Goal: Transaction & Acquisition: Purchase product/service

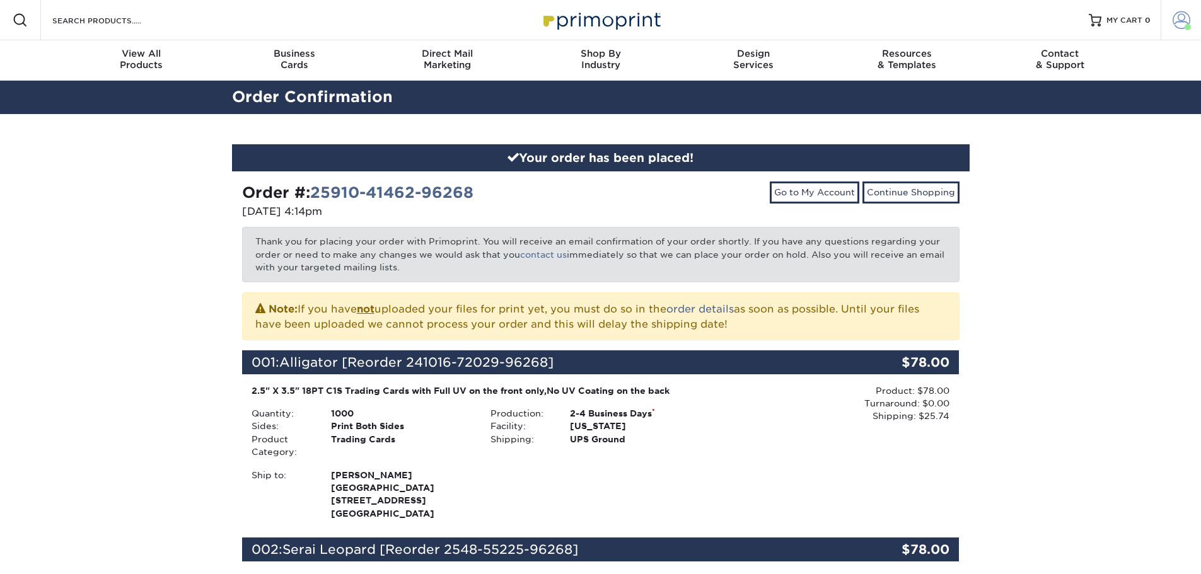
click at [1171, 30] on link "Account" at bounding box center [1180, 20] width 40 height 40
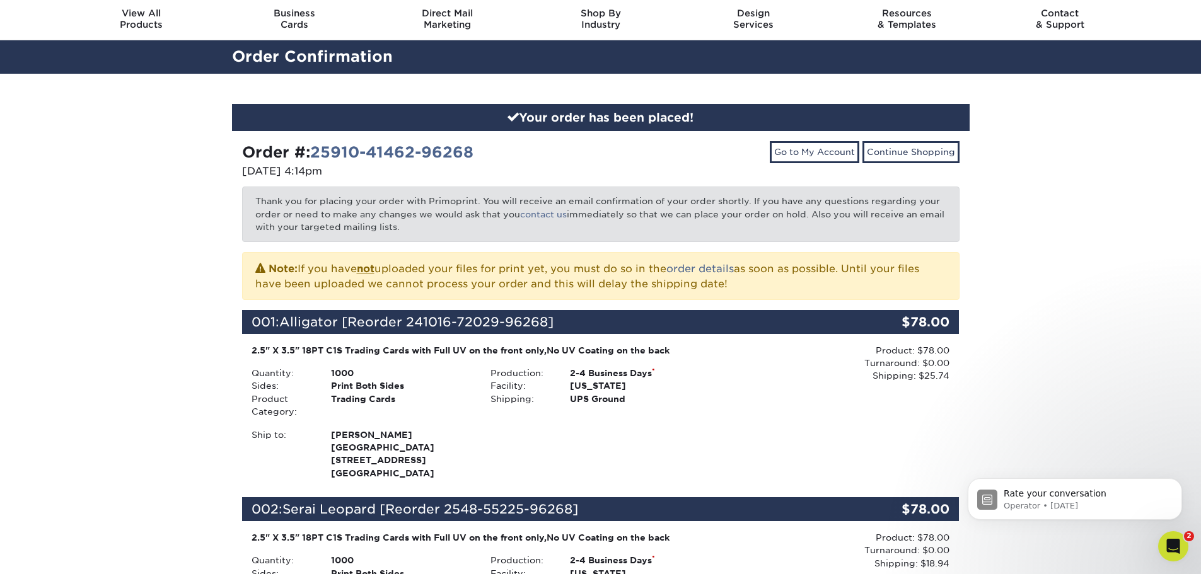
scroll to position [63, 0]
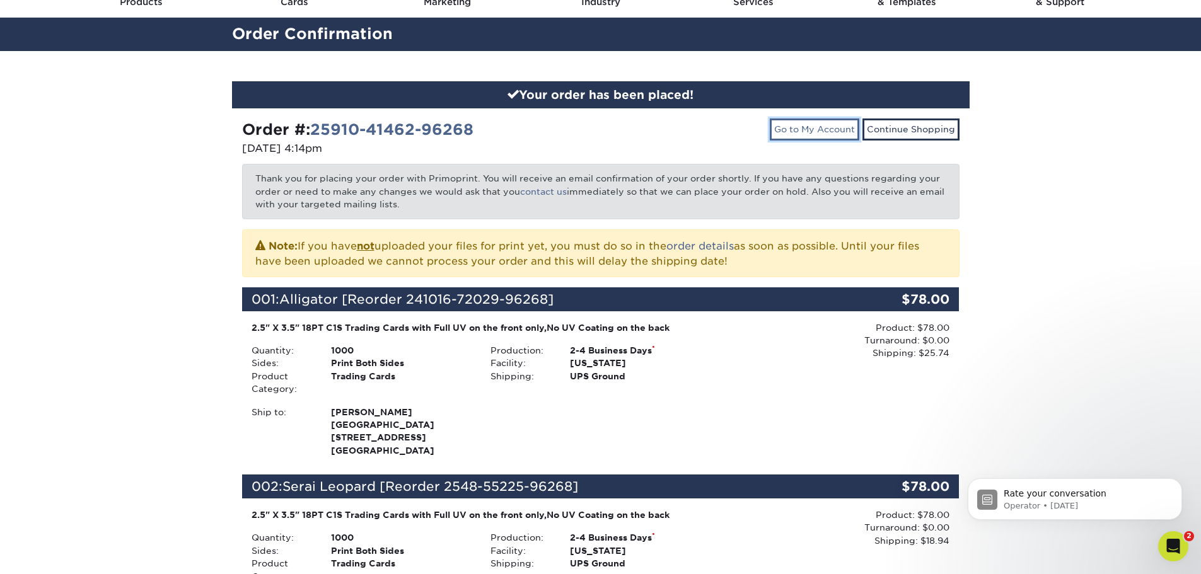
click at [794, 134] on link "Go to My Account" at bounding box center [813, 128] width 89 height 21
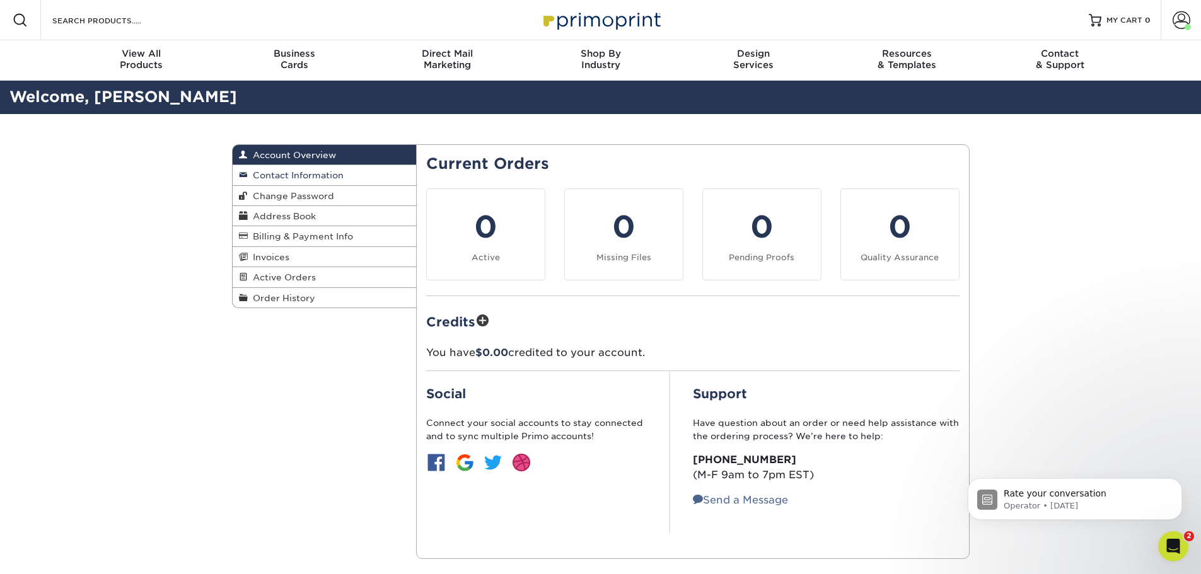
click at [329, 177] on span "Contact Information" at bounding box center [296, 175] width 96 height 10
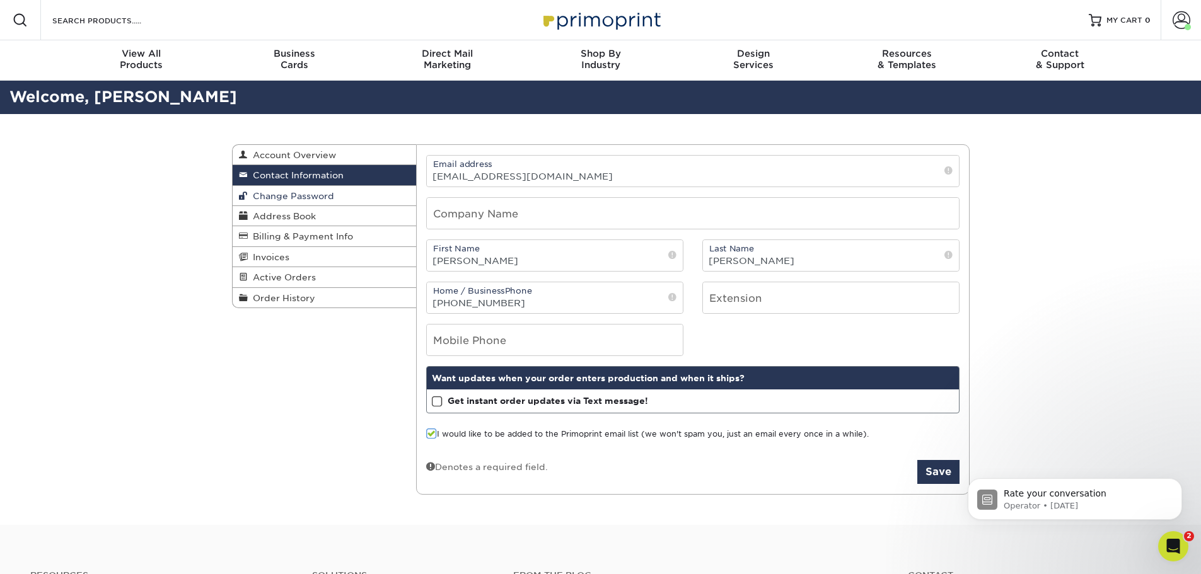
click at [309, 191] on span "Change Password" at bounding box center [291, 196] width 86 height 10
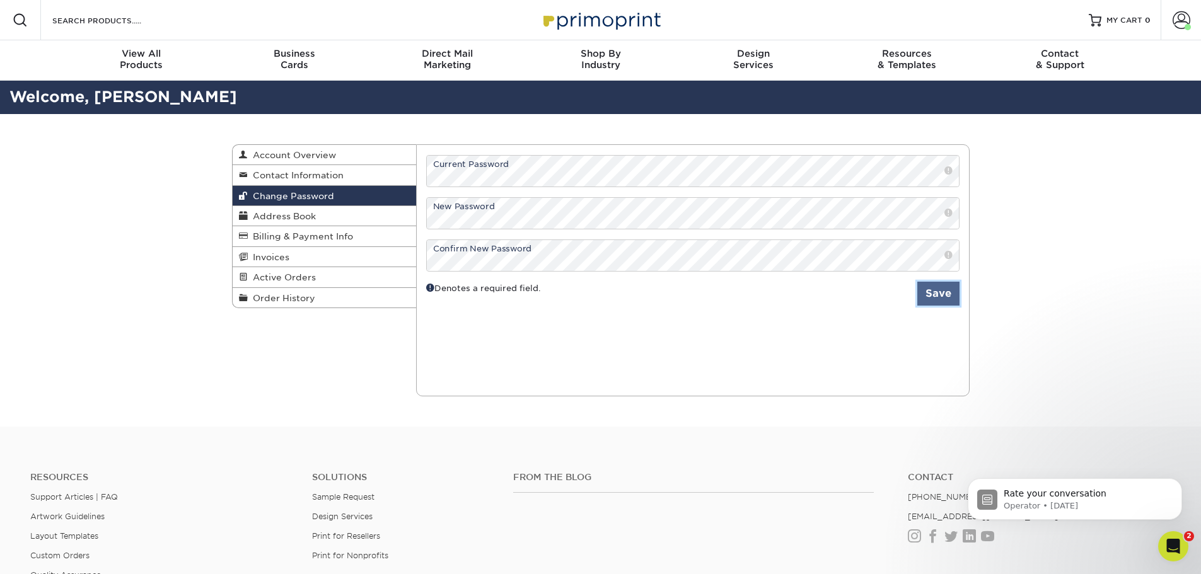
click at [938, 296] on button "Save" at bounding box center [938, 294] width 42 height 24
click at [1057, 197] on div "Change Password Account Overview Contact Information Change Password Address Bo…" at bounding box center [600, 270] width 1201 height 313
click at [297, 301] on span "Order History" at bounding box center [281, 298] width 67 height 10
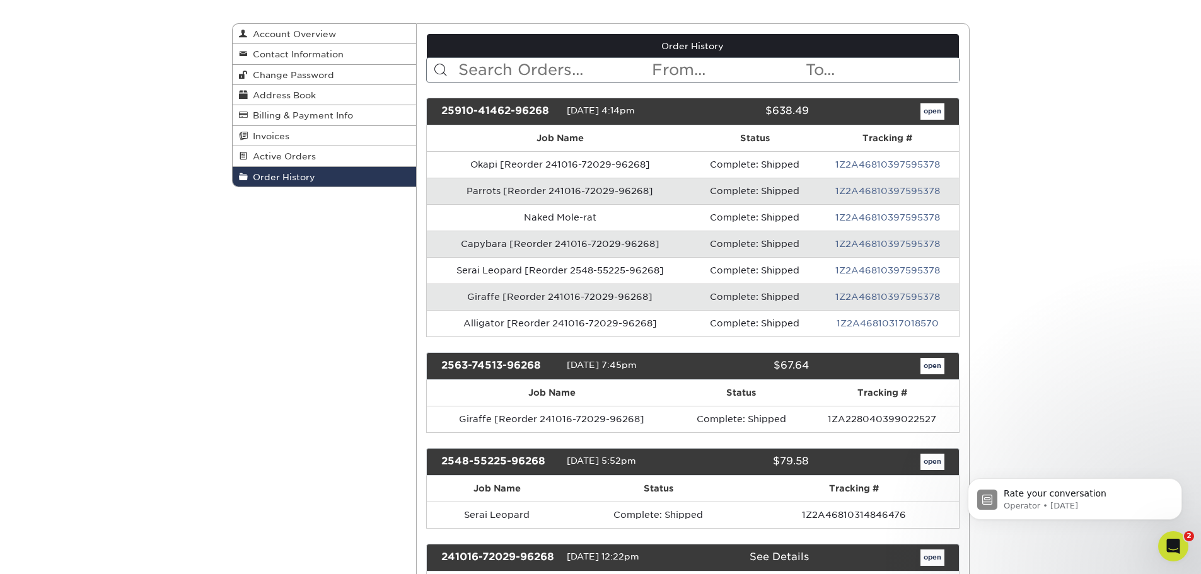
scroll to position [126, 0]
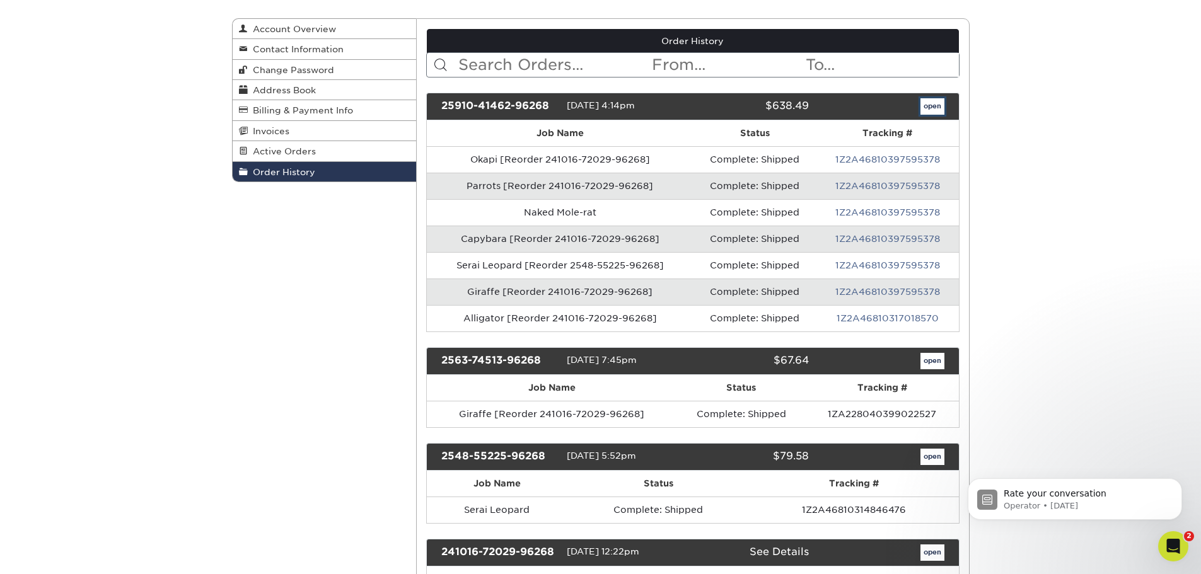
click at [936, 107] on link "open" at bounding box center [932, 106] width 24 height 16
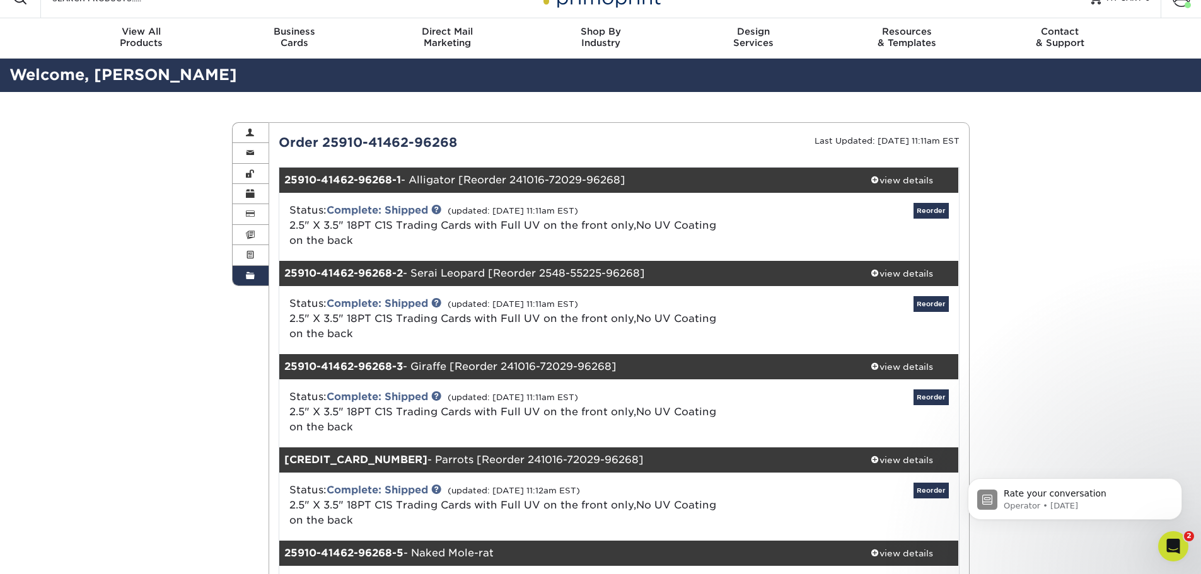
scroll to position [0, 0]
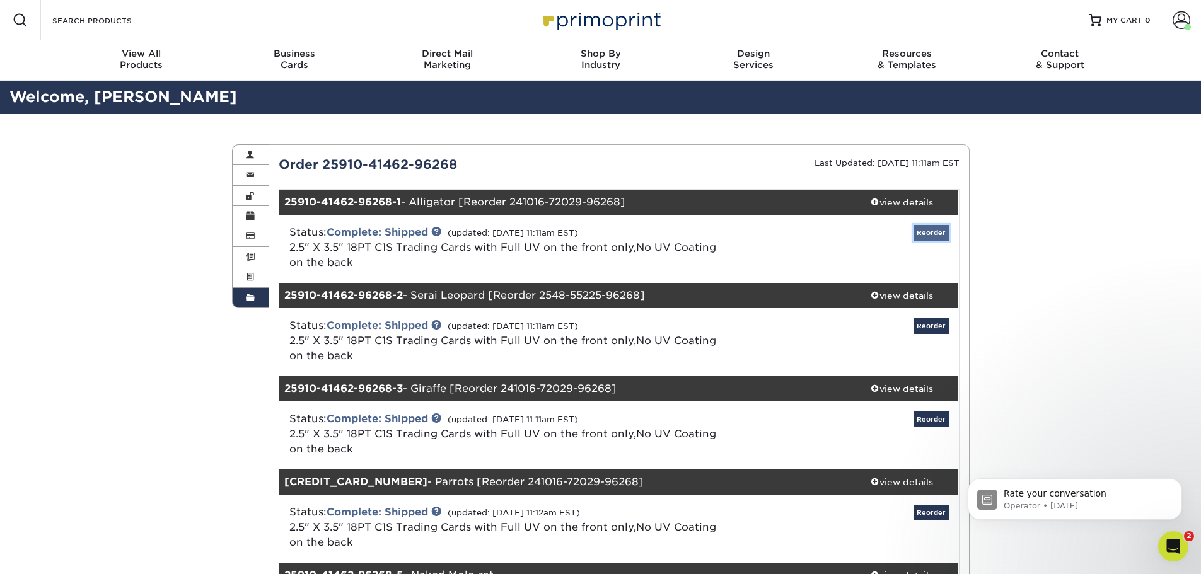
click at [931, 236] on link "Reorder" at bounding box center [930, 233] width 35 height 16
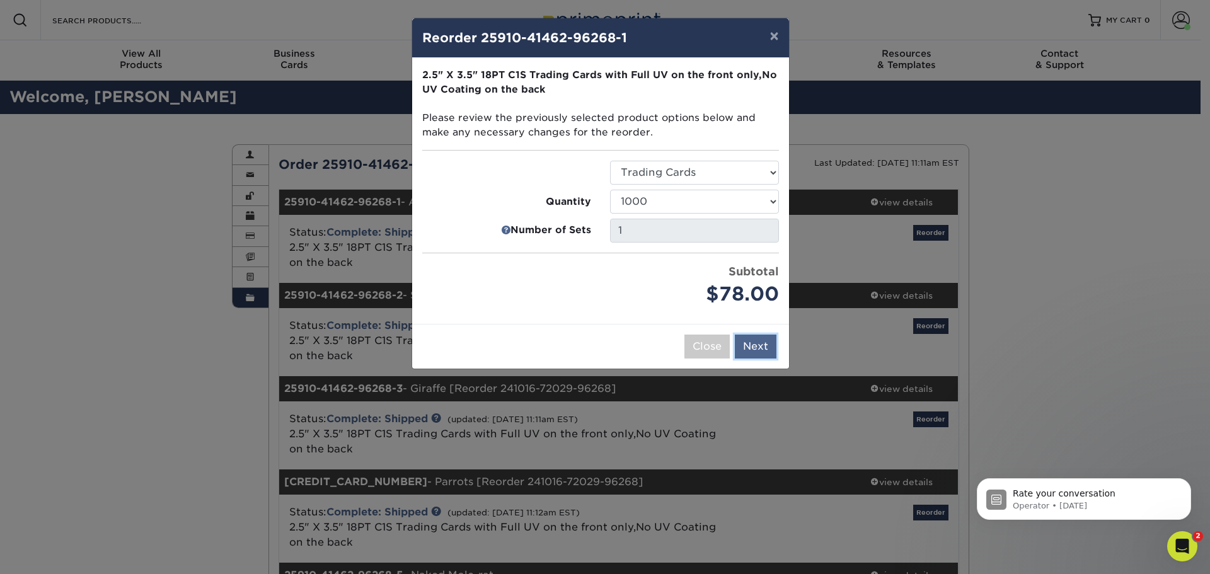
click at [752, 347] on button "Next" at bounding box center [756, 347] width 42 height 24
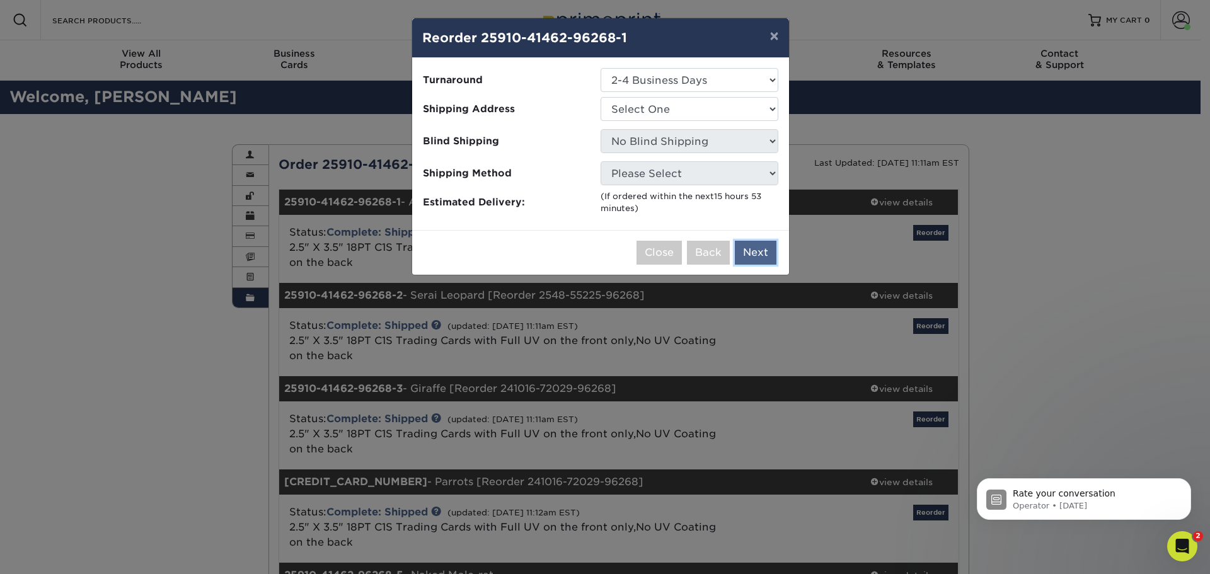
click at [744, 258] on button "Next" at bounding box center [756, 253] width 42 height 24
click at [681, 108] on select "Select One Sacramento Zoo" at bounding box center [690, 109] width 178 height 24
select select "275248"
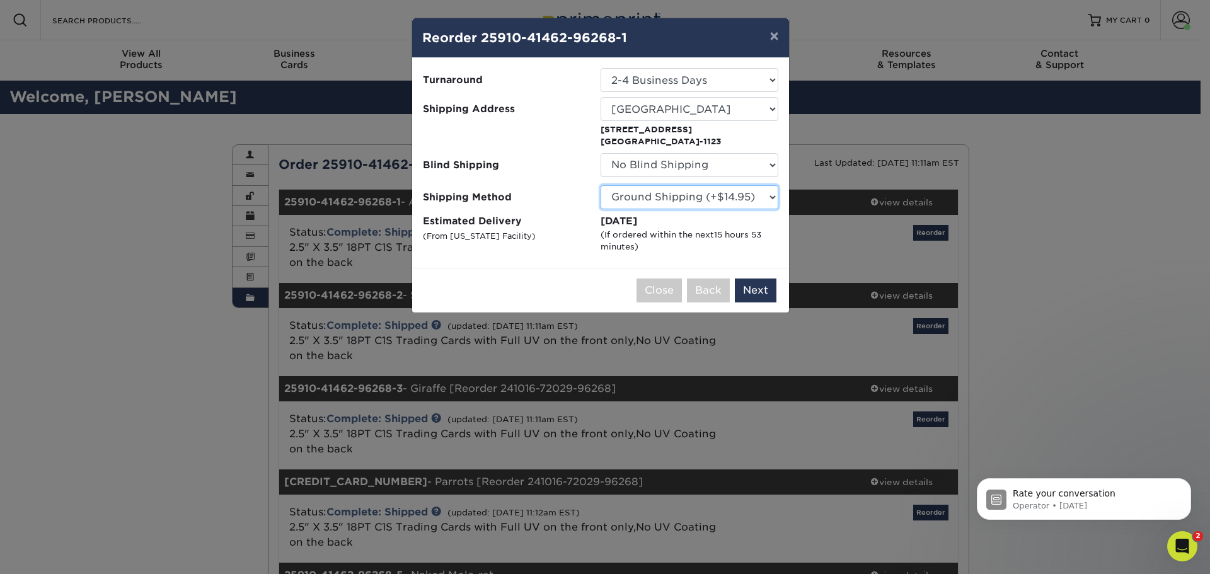
click at [745, 201] on select "Please Select Ground Shipping (+$14.95) 3 Day Shipping Service (+$15.34) 2 Day …" at bounding box center [690, 197] width 178 height 24
click at [754, 296] on button "Next" at bounding box center [756, 291] width 42 height 24
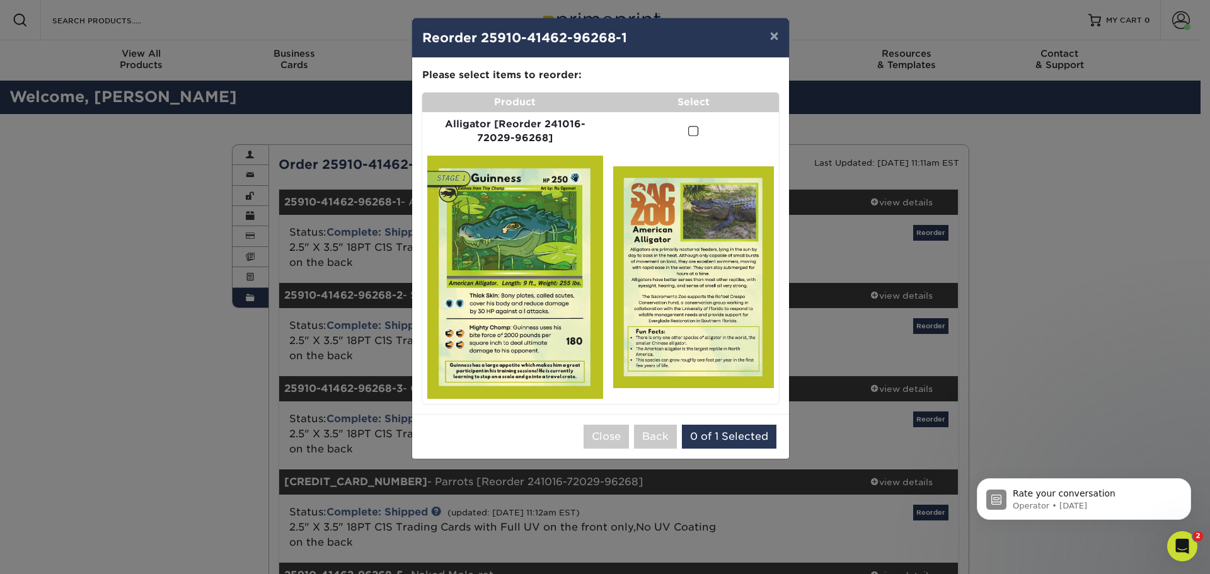
click at [693, 125] on span at bounding box center [693, 131] width 11 height 12
click at [0, 0] on input "checkbox" at bounding box center [0, 0] width 0 height 0
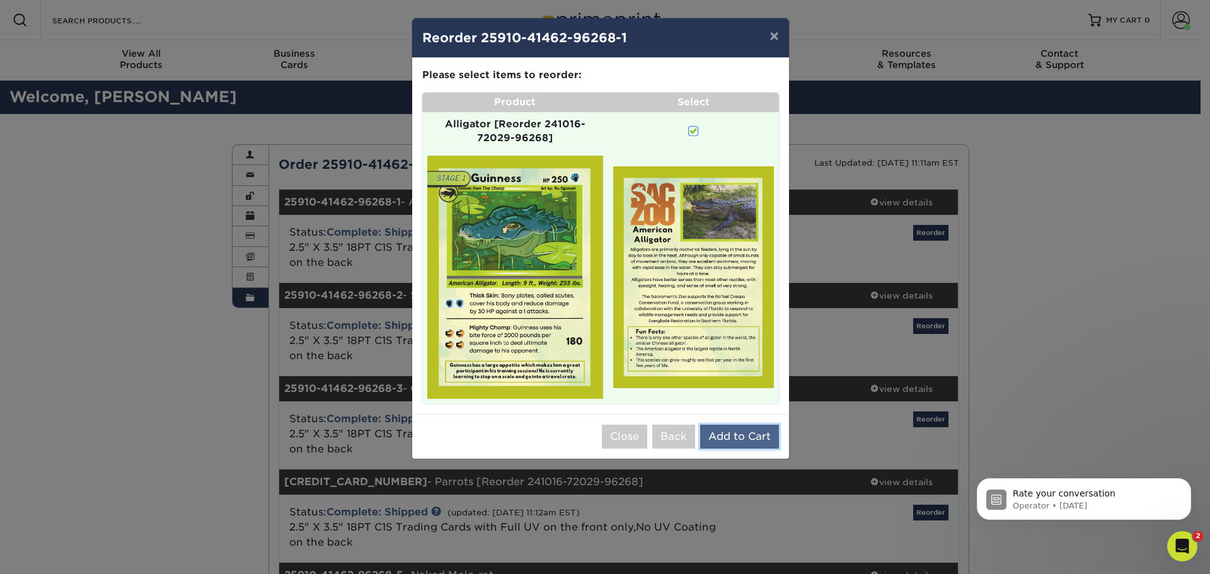
click at [749, 432] on button "Add to Cart" at bounding box center [739, 437] width 79 height 24
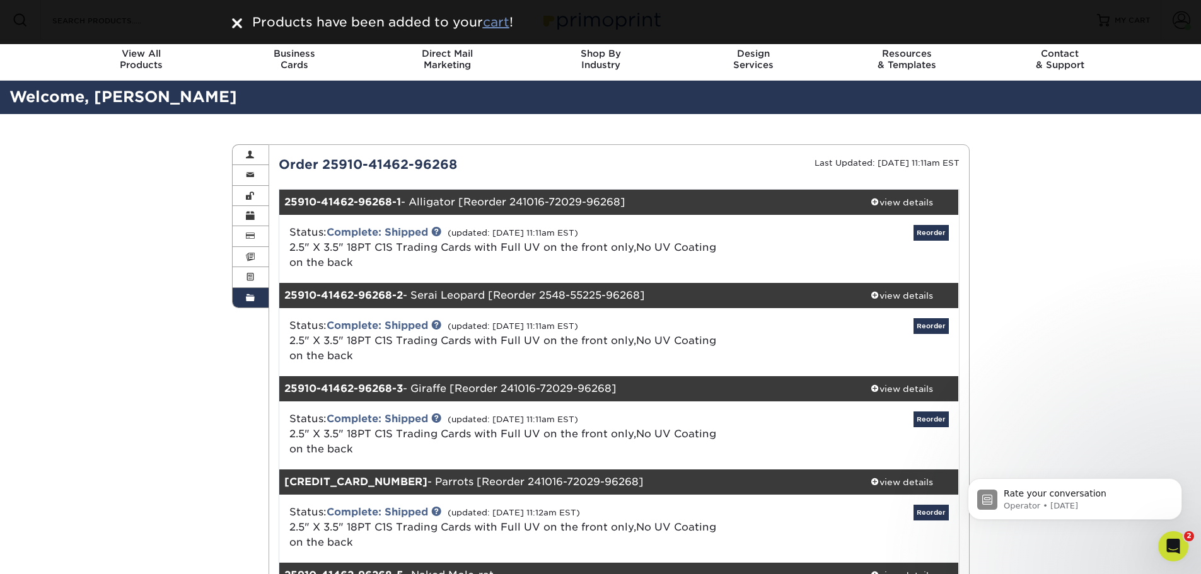
click at [494, 16] on u "cart" at bounding box center [496, 21] width 26 height 15
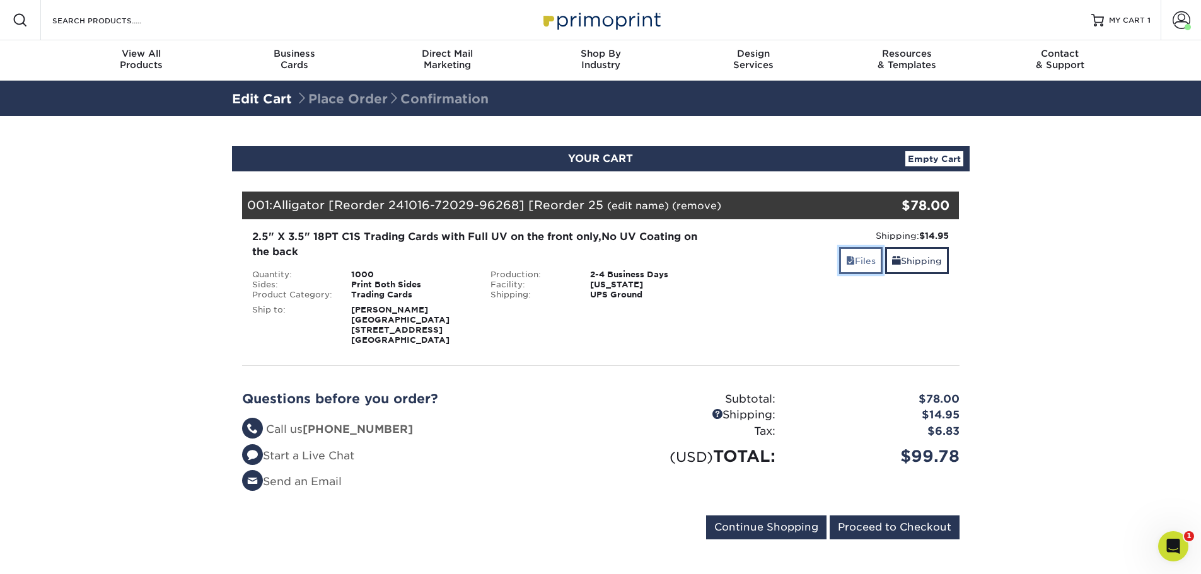
click at [857, 263] on link "Files" at bounding box center [860, 260] width 43 height 27
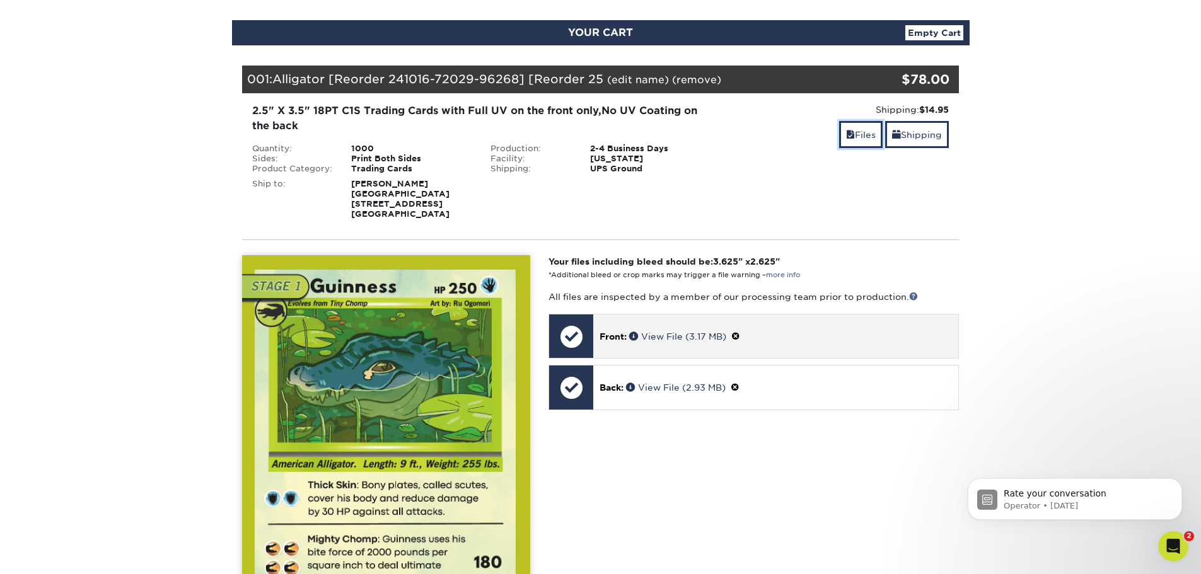
scroll to position [189, 0]
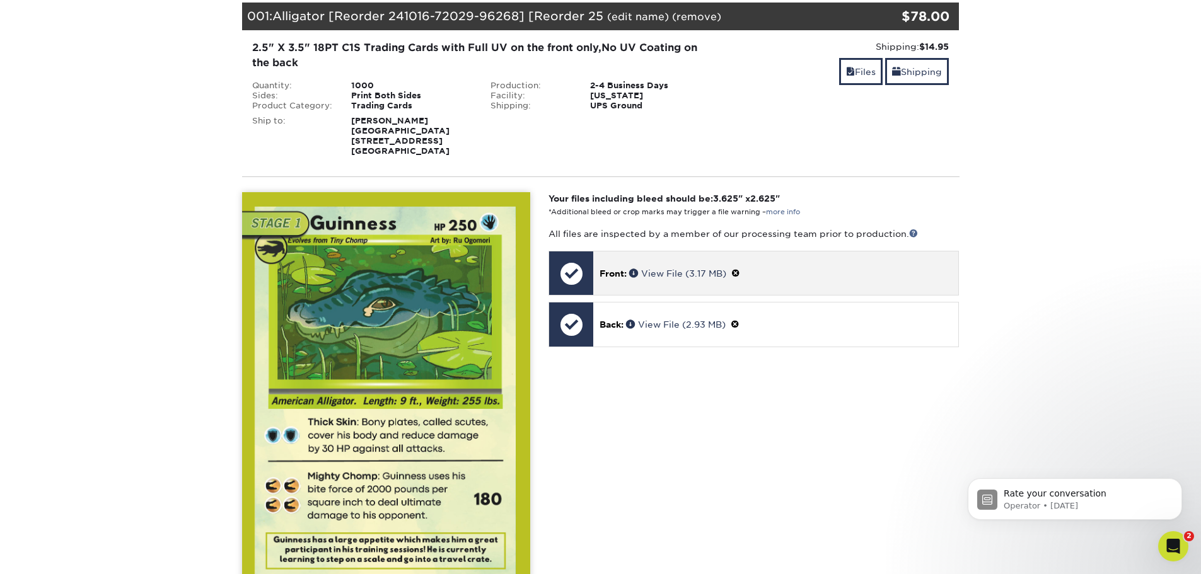
click at [740, 275] on span at bounding box center [735, 273] width 9 height 10
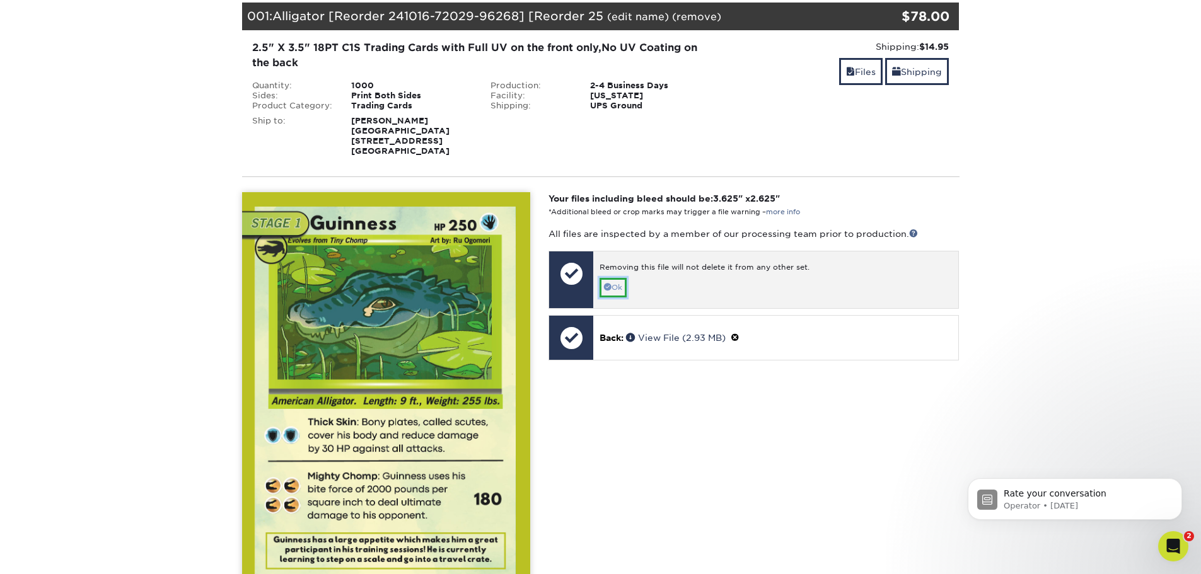
click at [618, 287] on link "Ok" at bounding box center [612, 288] width 27 height 20
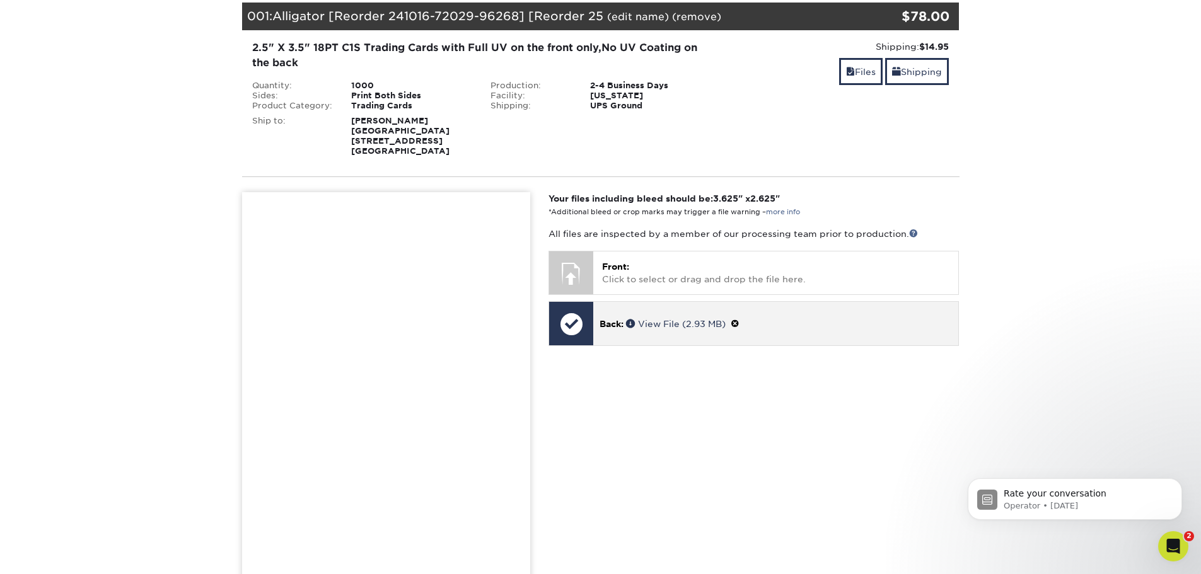
click at [739, 323] on span at bounding box center [734, 324] width 9 height 10
click at [608, 339] on span at bounding box center [608, 337] width 8 height 8
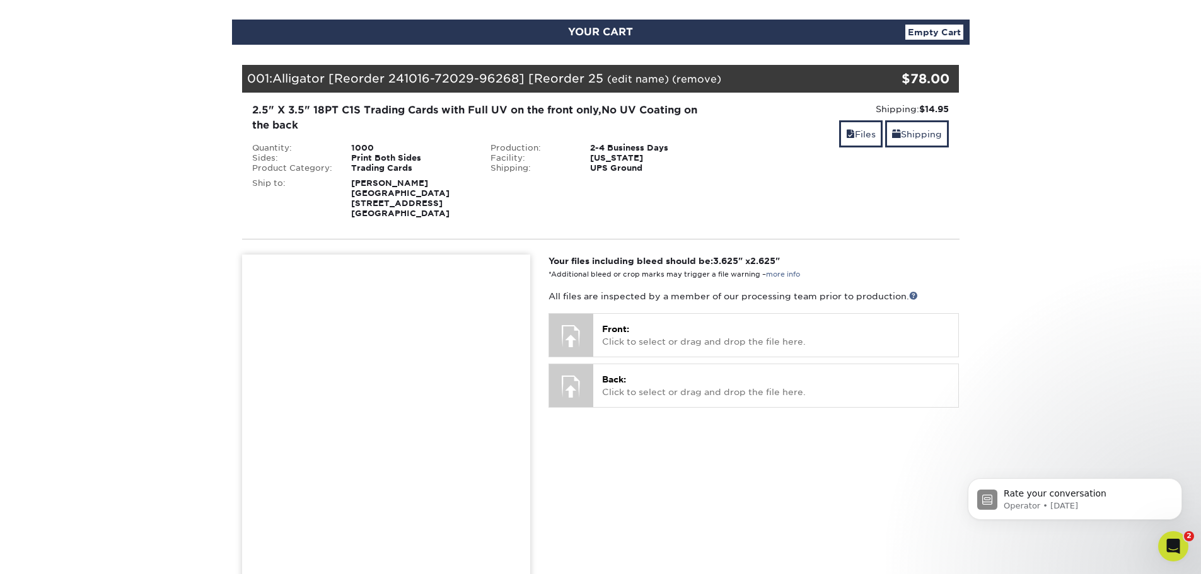
scroll to position [126, 0]
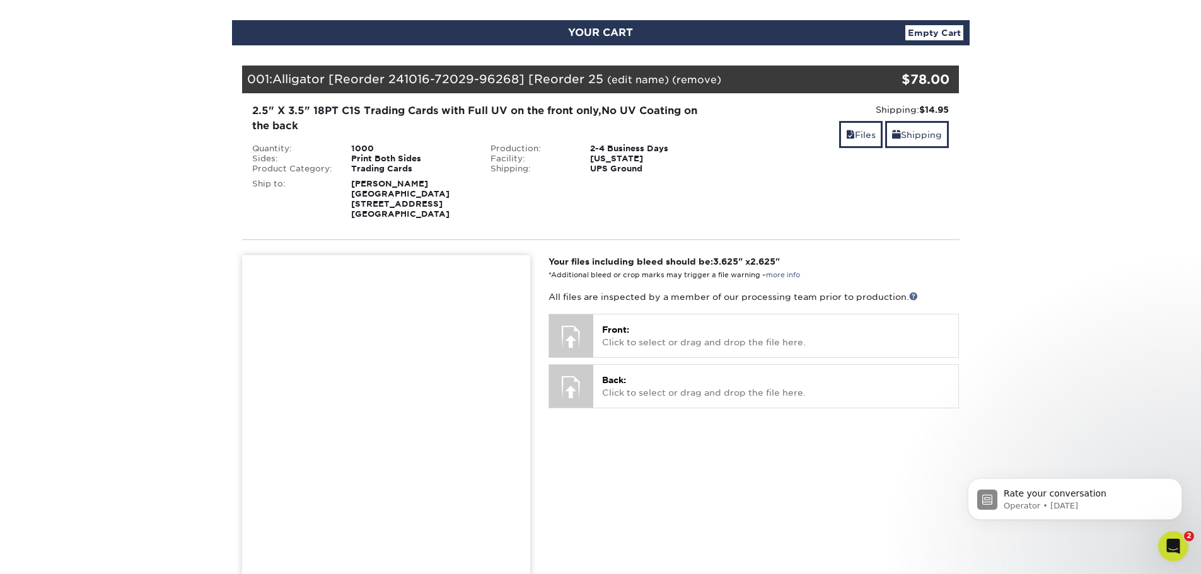
click at [636, 81] on link "(edit name)" at bounding box center [638, 80] width 62 height 12
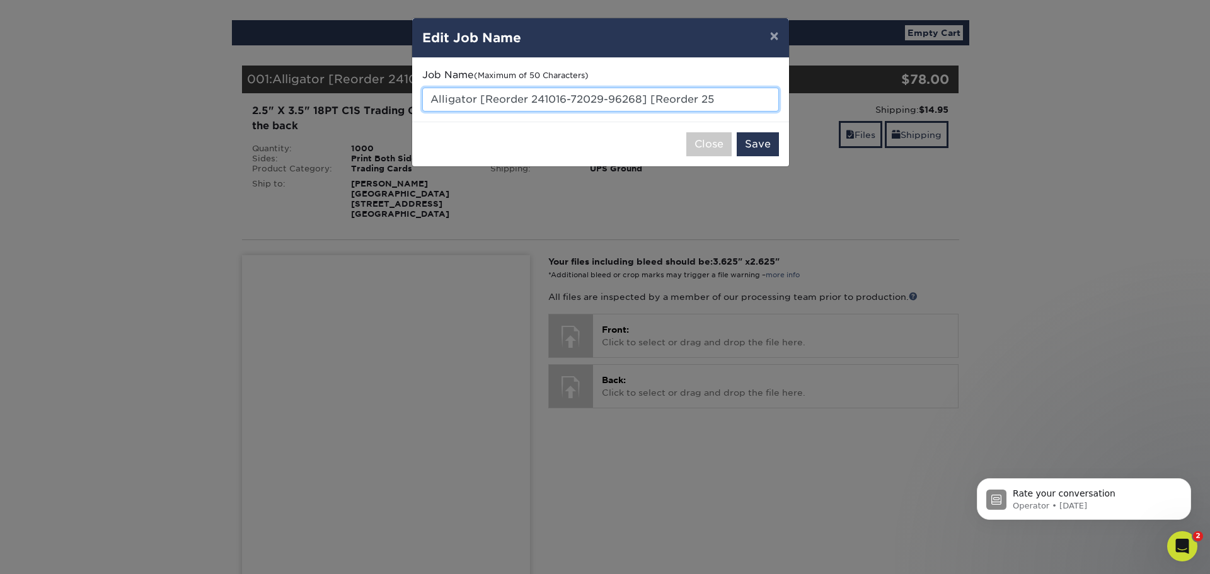
drag, startPoint x: 729, startPoint y: 103, endPoint x: 339, endPoint y: 125, distance: 390.1
click at [338, 125] on div "× Edit Job Name Job Name (Maximum of 50 Characters) Alligator [Reorder 241016-7…" at bounding box center [605, 287] width 1210 height 574
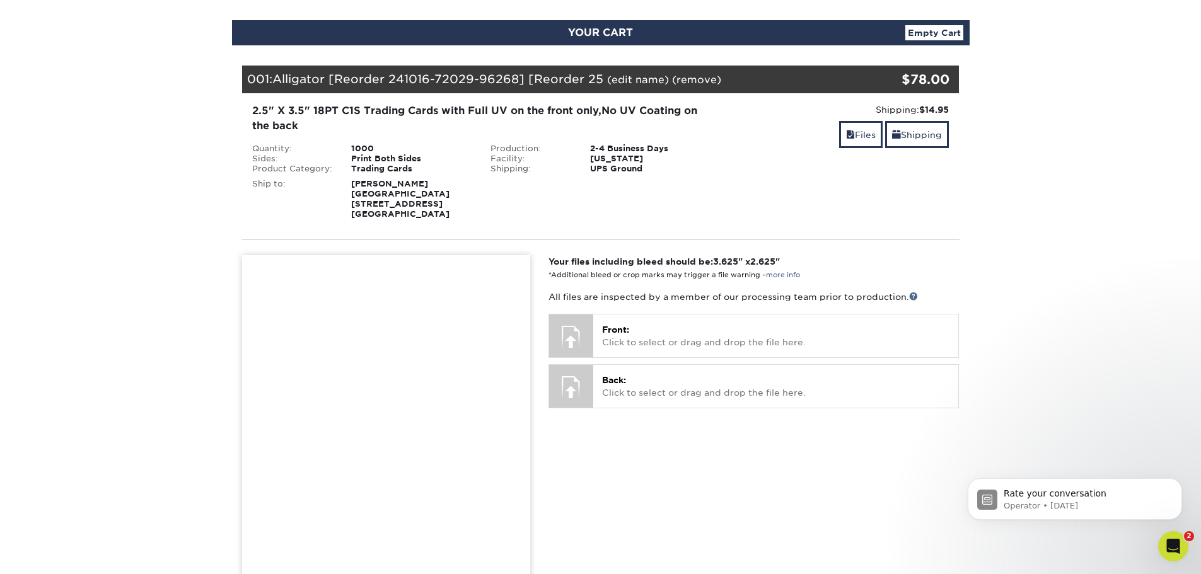
click at [626, 80] on link "(edit name)" at bounding box center [638, 80] width 62 height 12
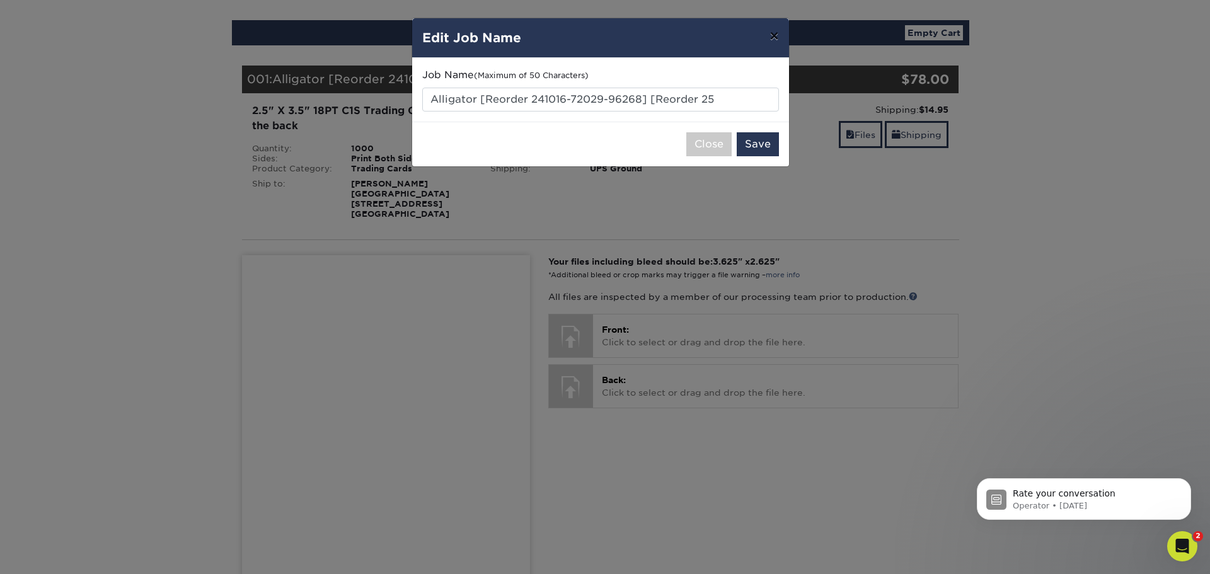
click at [768, 33] on button "×" at bounding box center [773, 35] width 29 height 35
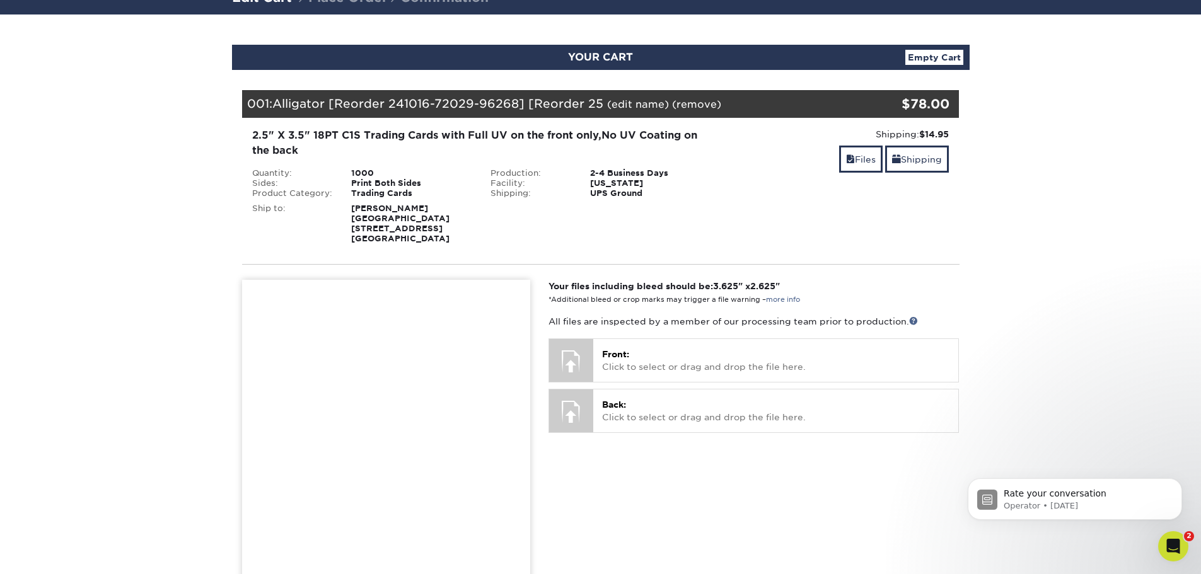
scroll to position [0, 0]
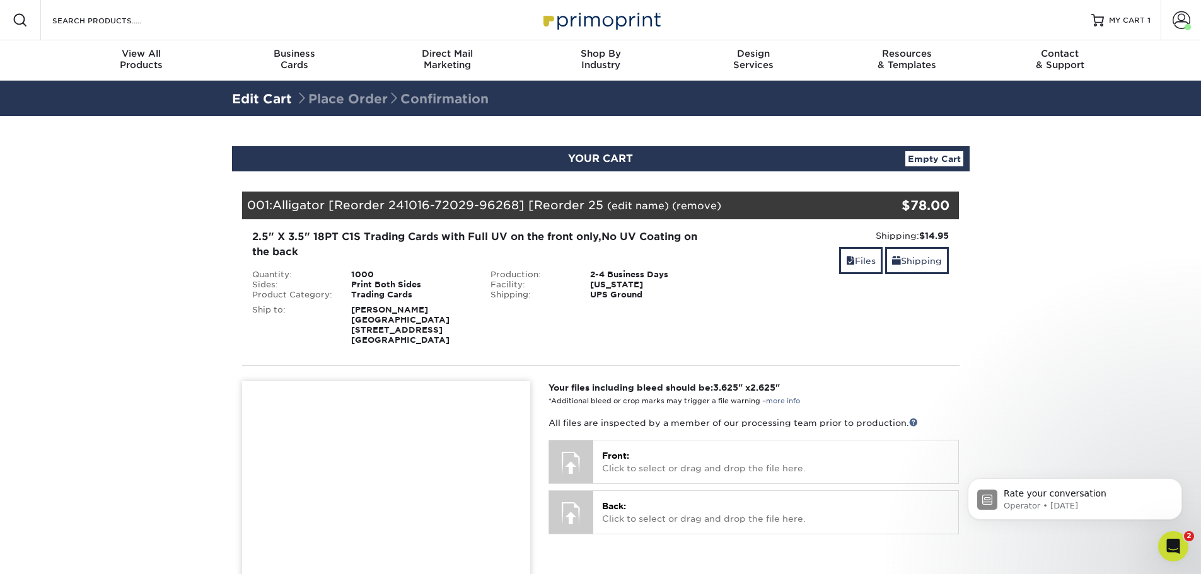
click at [952, 159] on link "Empty Cart" at bounding box center [934, 158] width 58 height 15
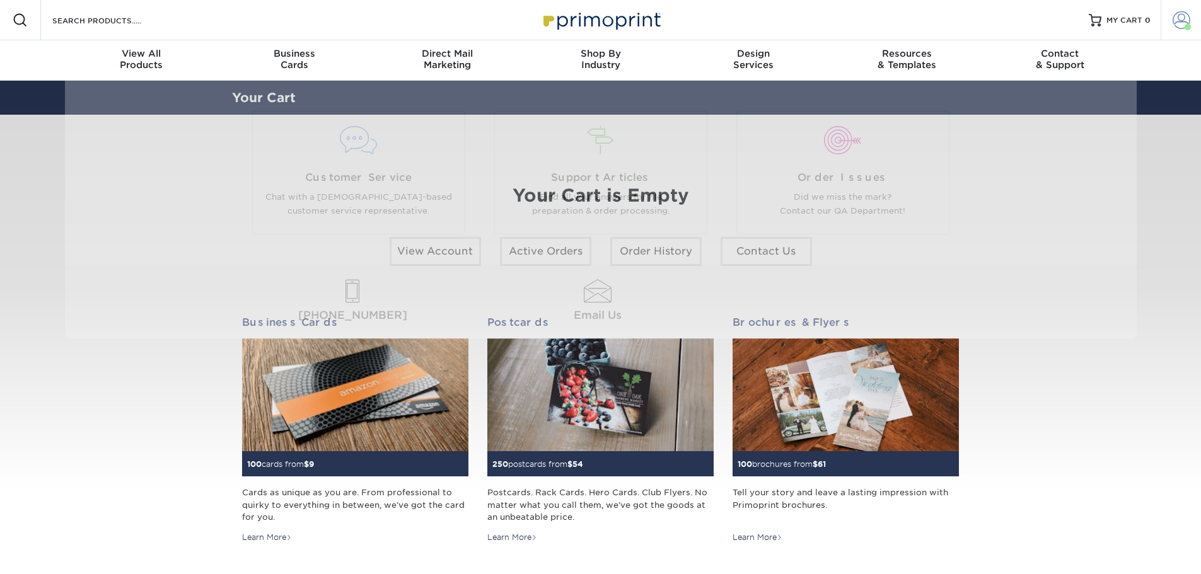
click at [1182, 17] on span at bounding box center [1181, 20] width 18 height 18
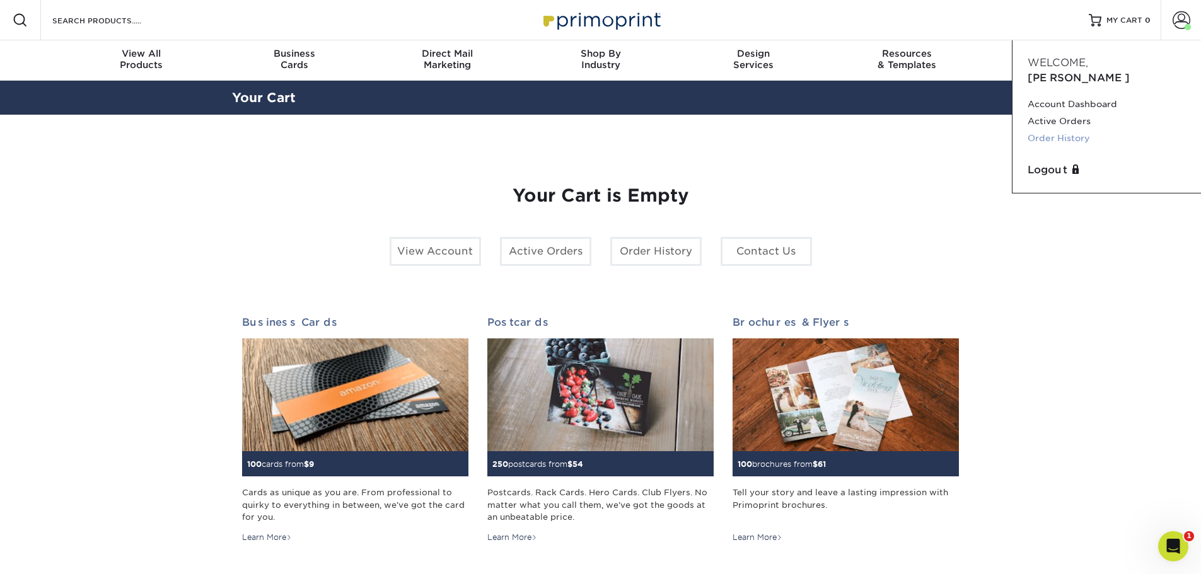
click at [1051, 130] on link "Order History" at bounding box center [1106, 138] width 158 height 17
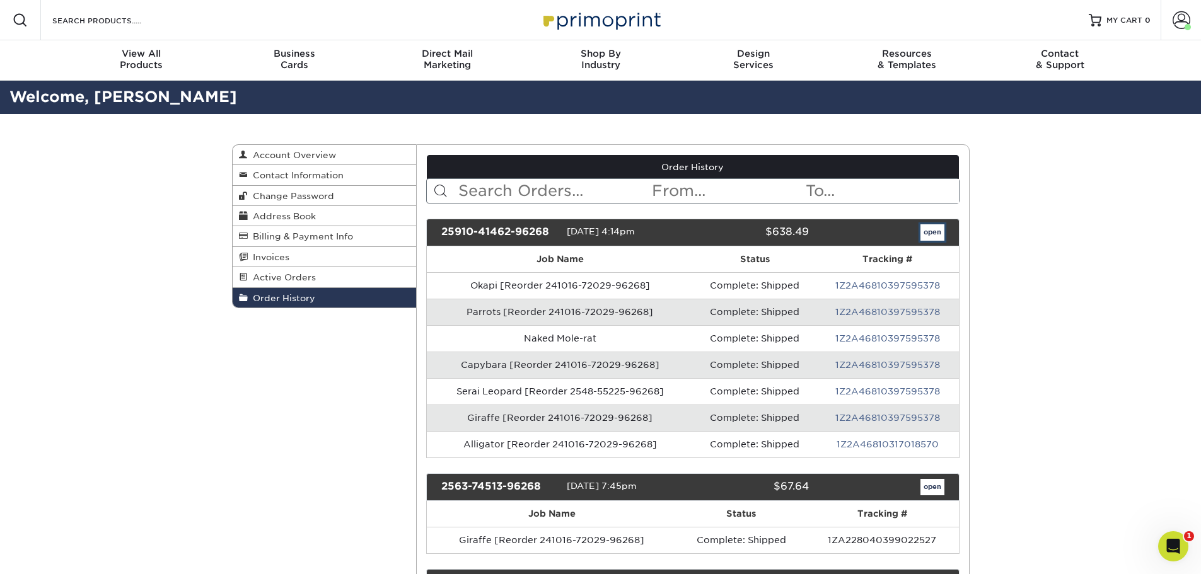
click at [928, 237] on link "open" at bounding box center [932, 232] width 24 height 16
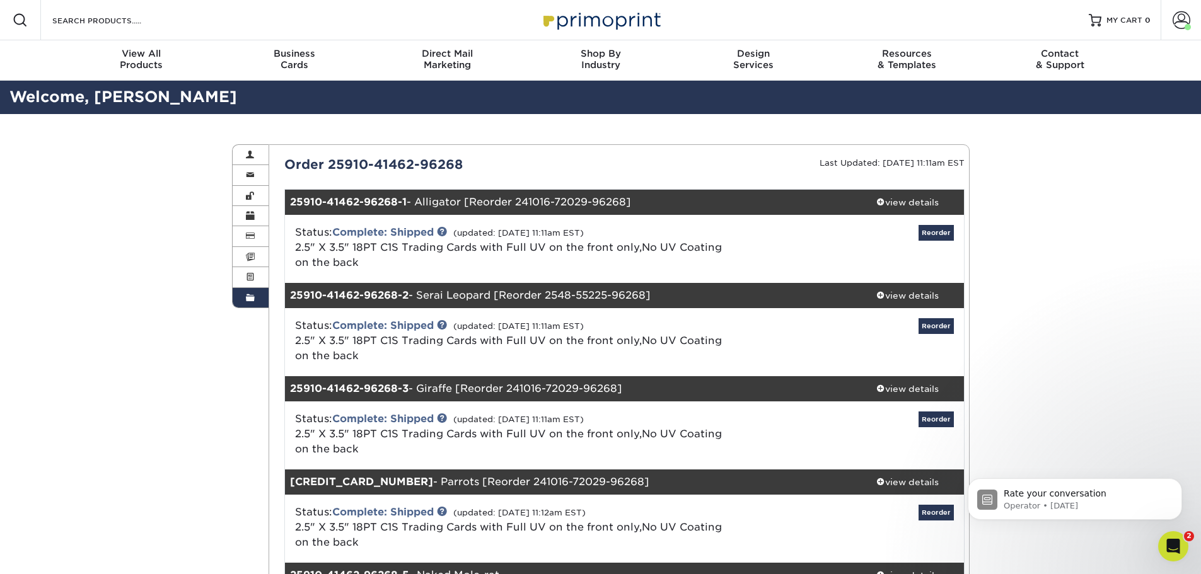
scroll to position [63, 0]
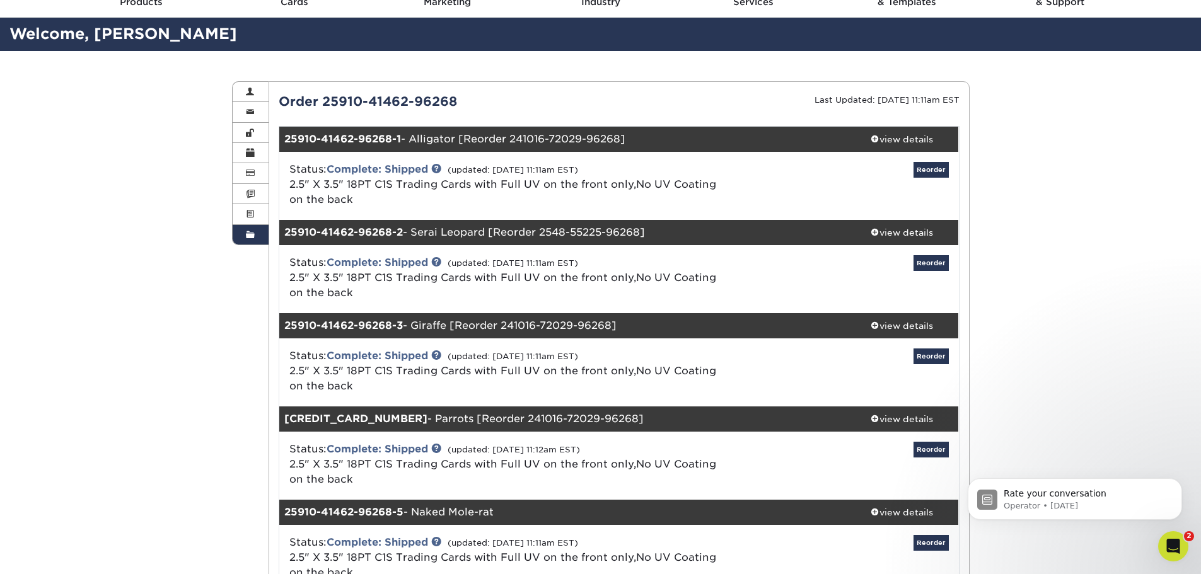
click at [1103, 208] on div "Order History Account Overview Contact Information Change Password Address Book…" at bounding box center [600, 495] width 1201 height 889
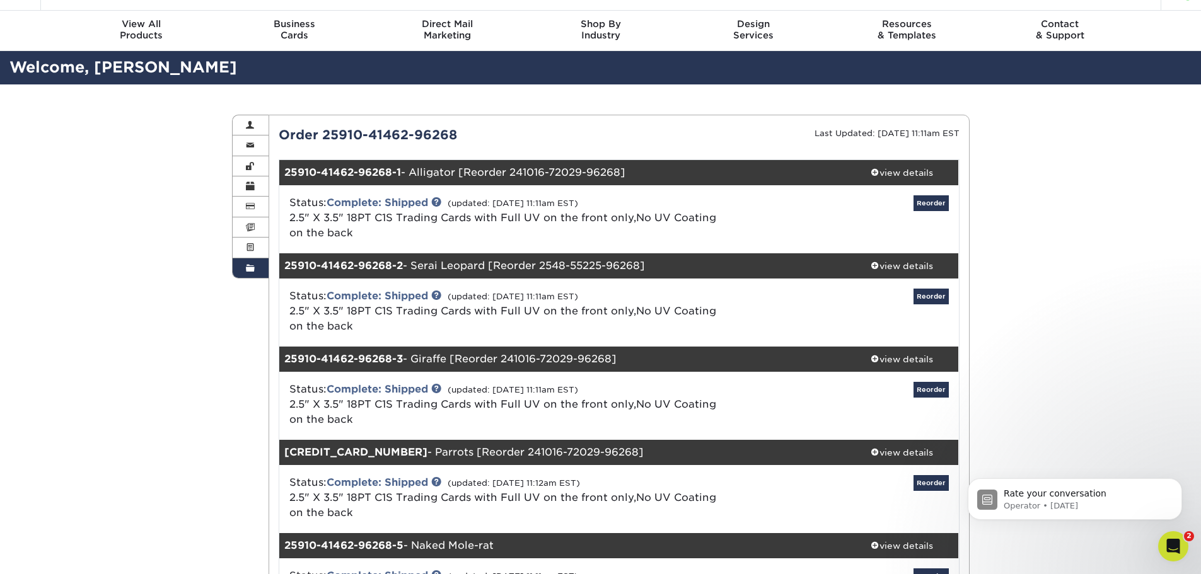
scroll to position [0, 0]
